Goal: Task Accomplishment & Management: Use online tool/utility

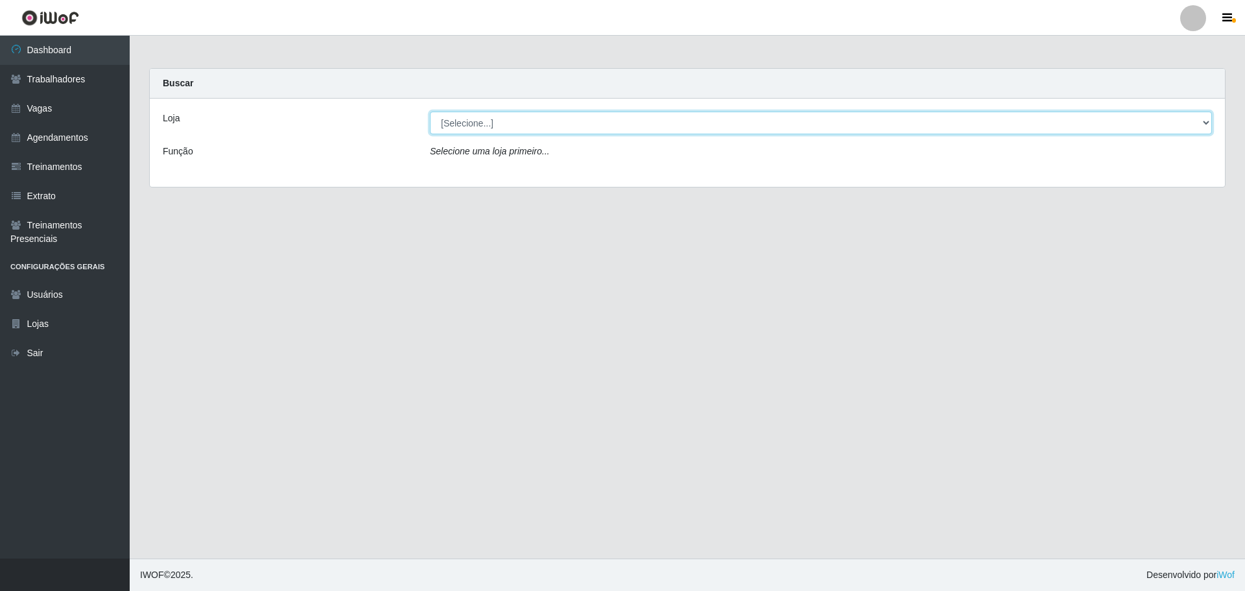
drag, startPoint x: 608, startPoint y: 123, endPoint x: 606, endPoint y: 132, distance: 9.2
click at [608, 123] on select "[Selecione...] O ROSÁRIO ALIMENTOS" at bounding box center [821, 123] width 782 height 23
select select "349"
click at [430, 112] on select "[Selecione...] O ROSÁRIO ALIMENTOS" at bounding box center [821, 123] width 782 height 23
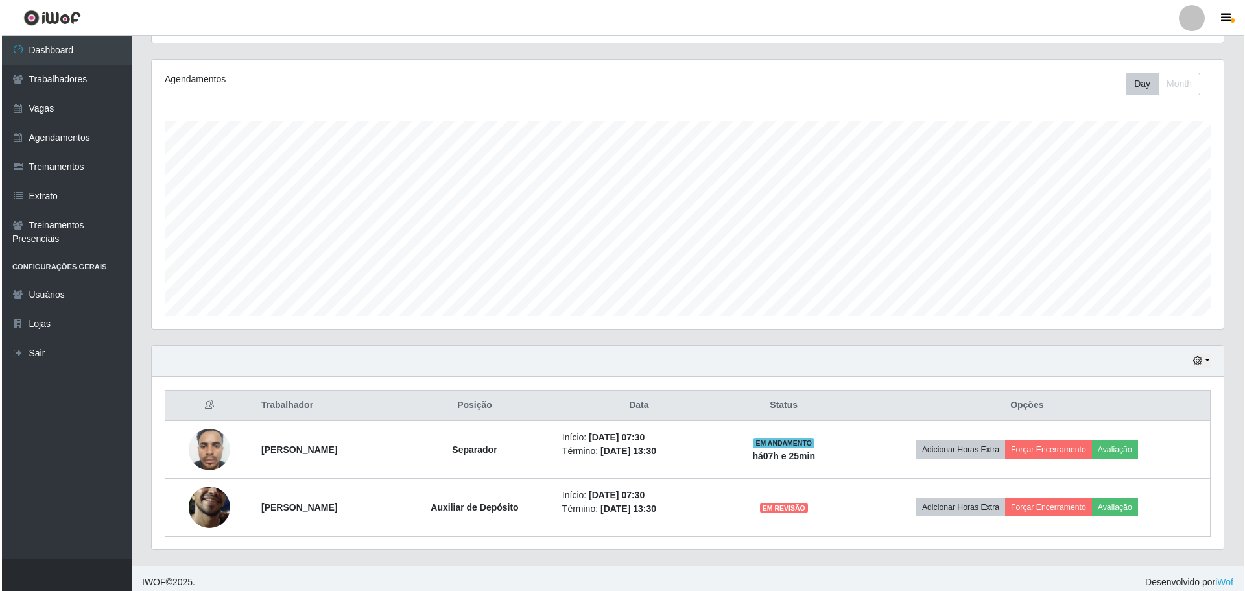
scroll to position [155, 0]
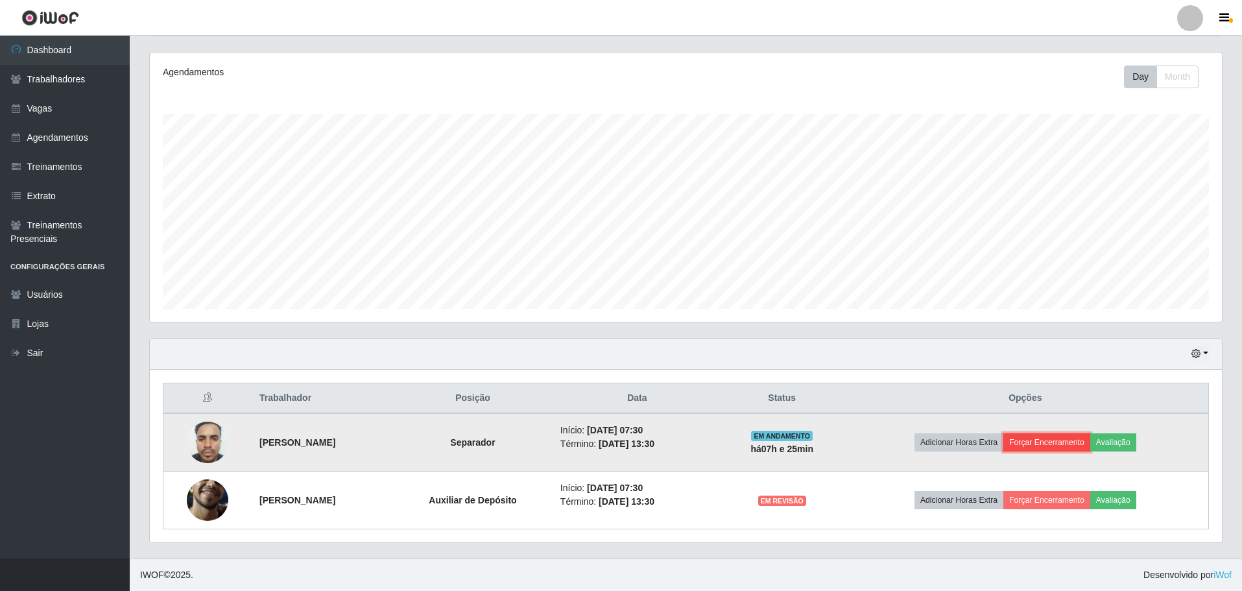
click at [1062, 449] on button "Forçar Encerramento" at bounding box center [1046, 442] width 87 height 18
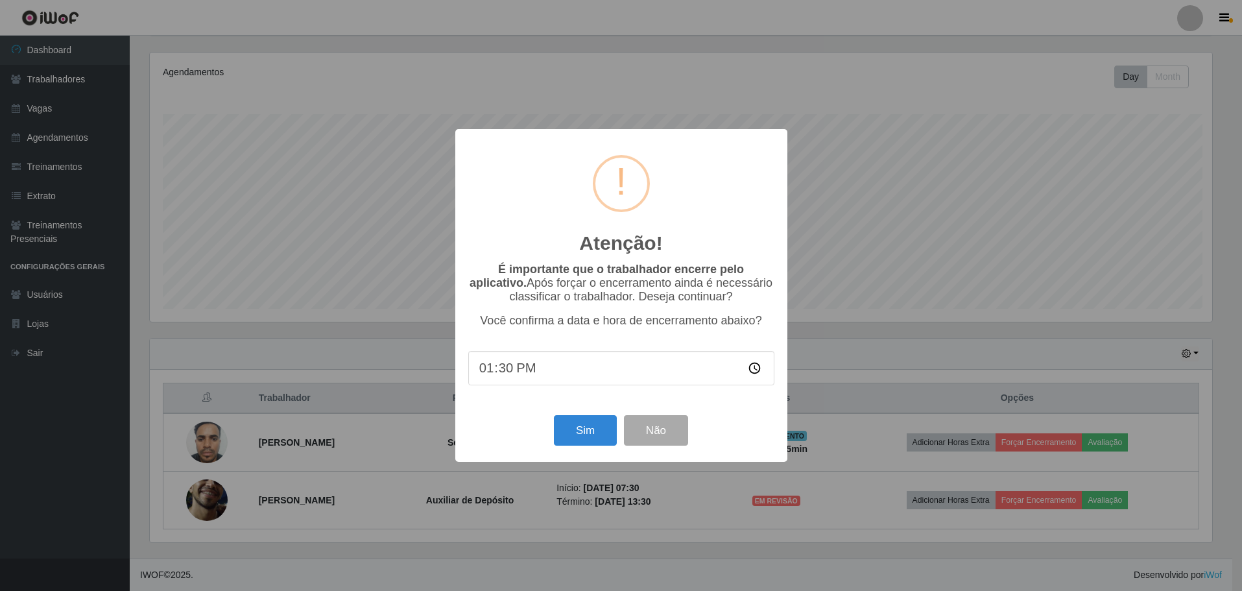
scroll to position [269, 1066]
click at [597, 440] on button "Sim" at bounding box center [586, 430] width 63 height 30
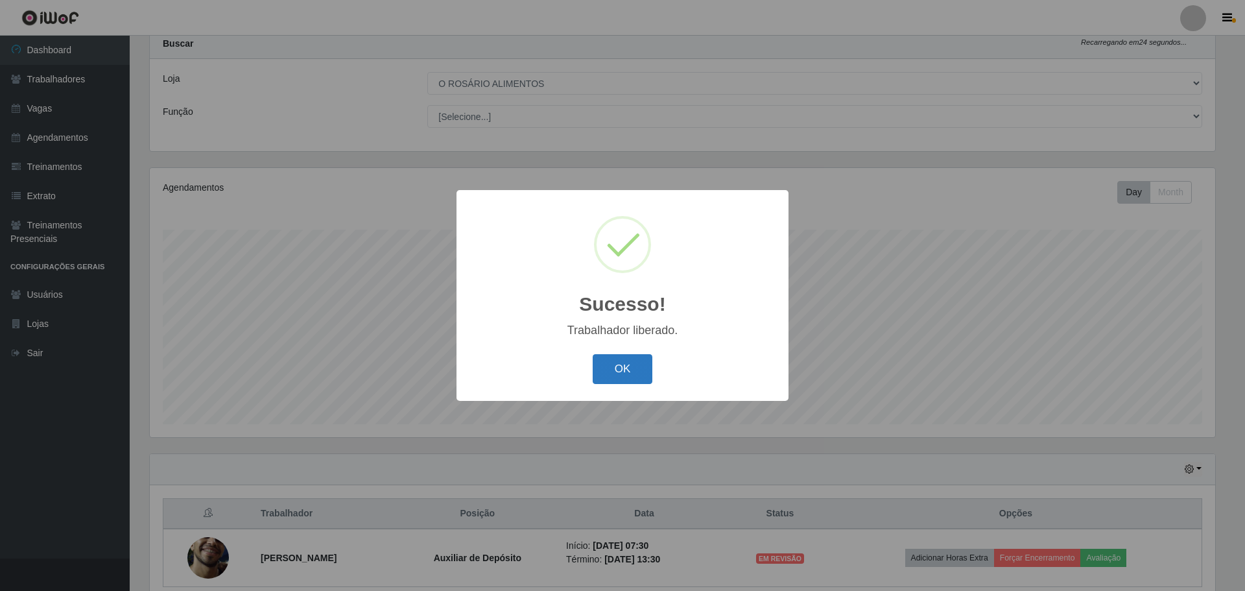
click at [632, 376] on button "OK" at bounding box center [623, 369] width 60 height 30
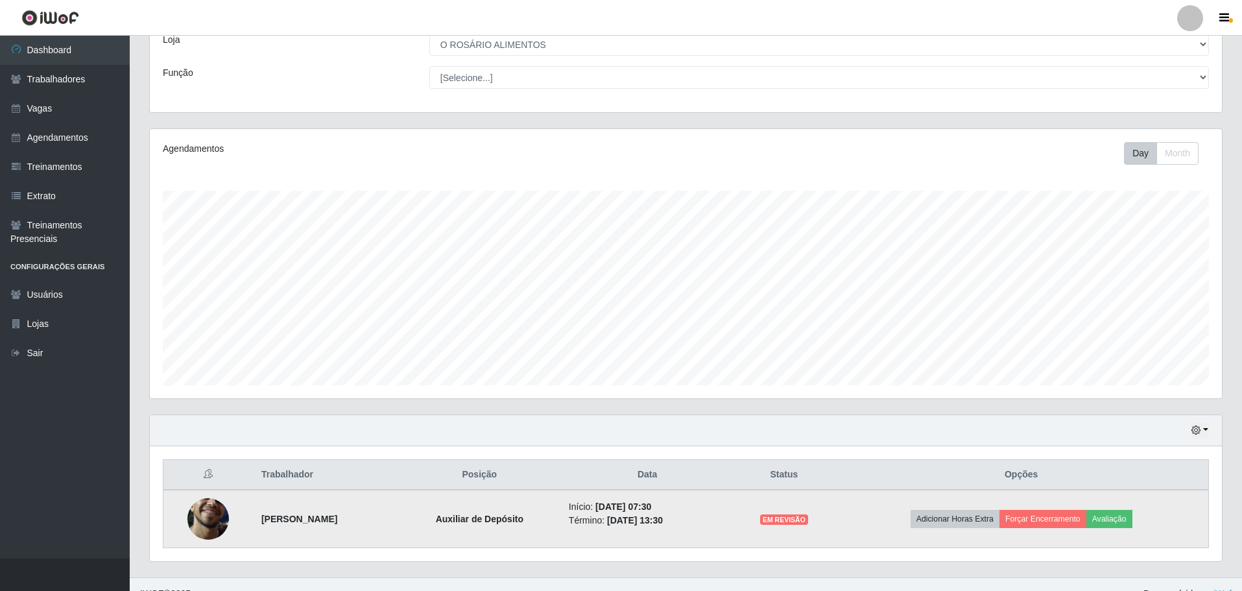
scroll to position [97, 0]
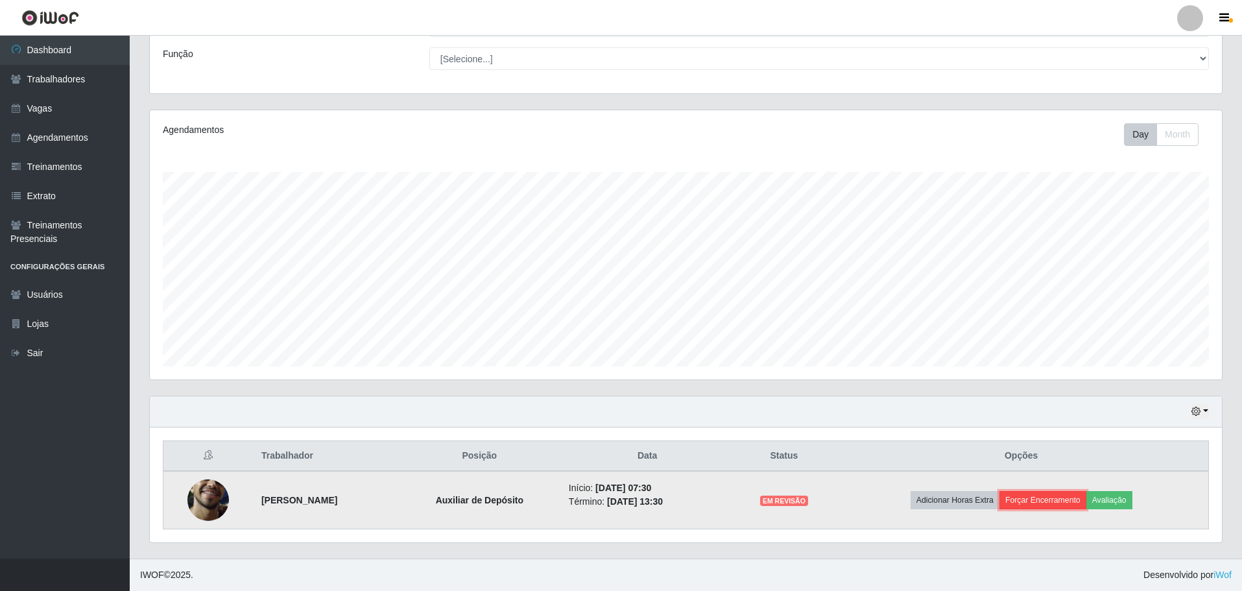
click at [1075, 501] on button "Forçar Encerramento" at bounding box center [1042, 500] width 87 height 18
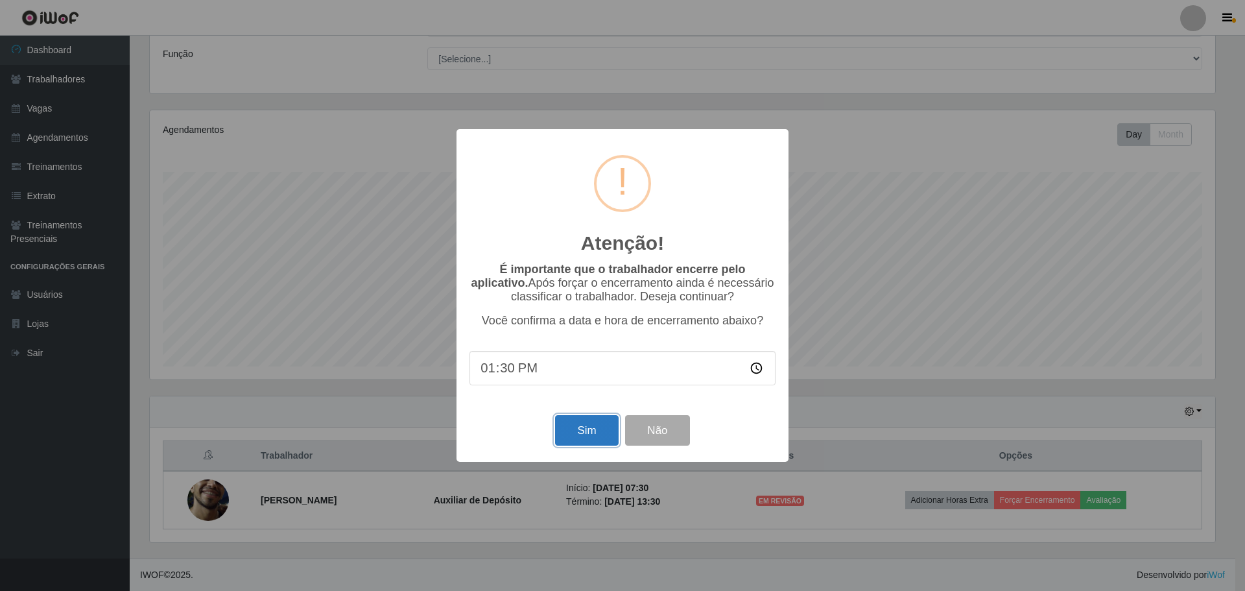
click at [565, 428] on button "Sim" at bounding box center [586, 430] width 63 height 30
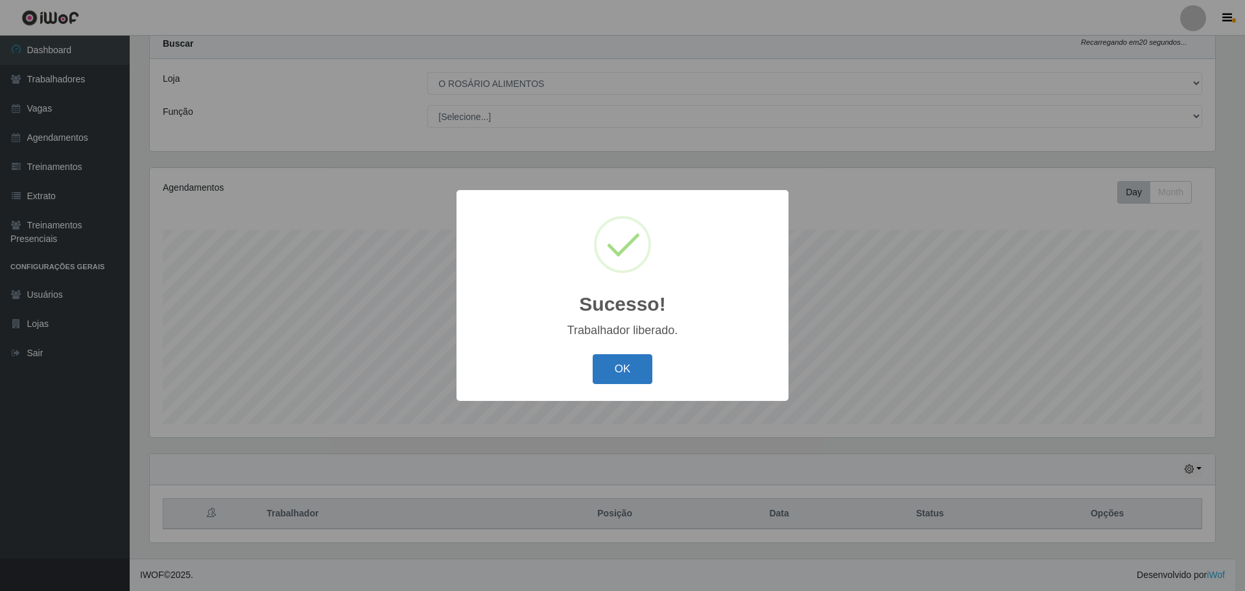
click at [606, 379] on button "OK" at bounding box center [623, 369] width 60 height 30
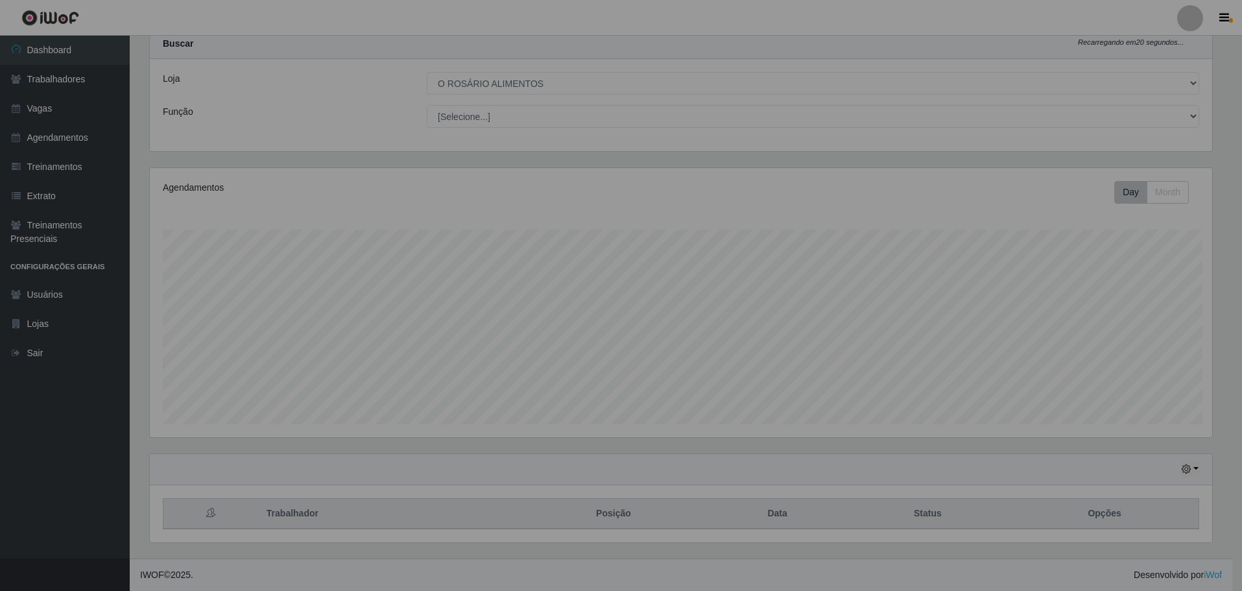
scroll to position [269, 1072]
